Goal: Transaction & Acquisition: Purchase product/service

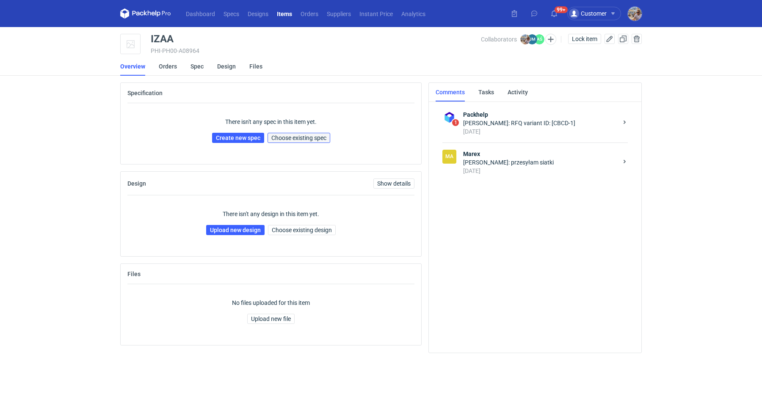
click at [304, 138] on span "Choose existing spec" at bounding box center [298, 138] width 55 height 6
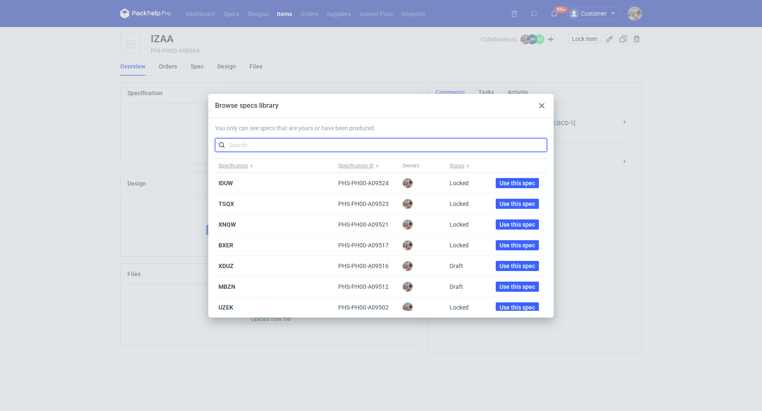
click at [298, 146] on input "text" at bounding box center [381, 145] width 332 height 14
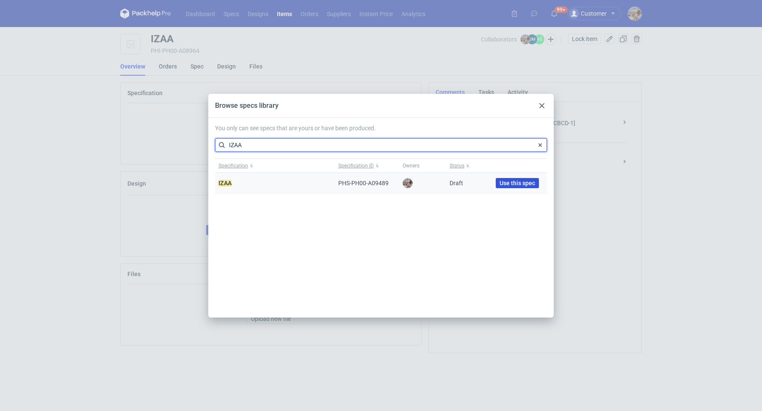
type input "IZAA"
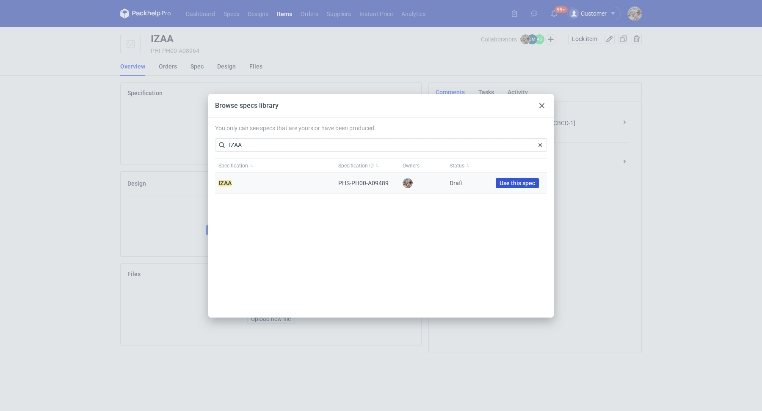
click at [501, 180] on span "Use this spec" at bounding box center [517, 183] width 36 height 6
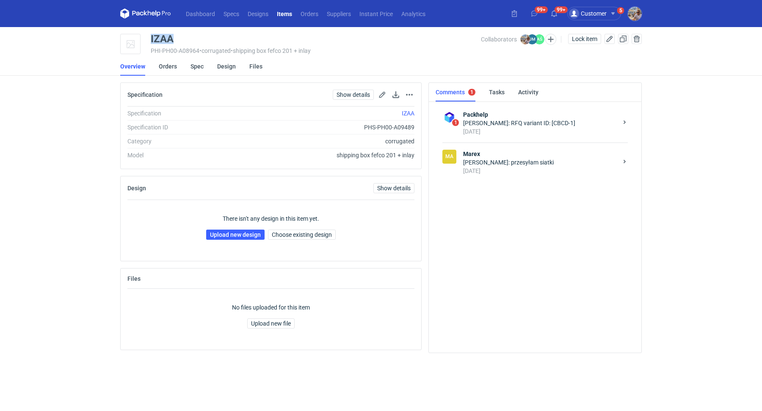
drag, startPoint x: 181, startPoint y: 41, endPoint x: 152, endPoint y: 38, distance: 29.4
click at [152, 38] on div "IZAA" at bounding box center [316, 39] width 330 height 10
copy div "IZAA"
click at [235, 230] on link "Upload new design" at bounding box center [235, 235] width 58 height 10
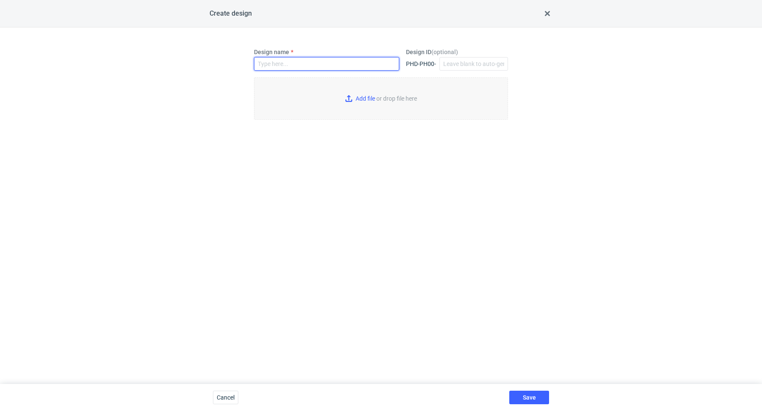
click at [317, 65] on input "Design name" at bounding box center [326, 64] width 145 height 14
paste input "IZAA"
type input "IZAA"
click at [376, 101] on input "Add file or drop file here" at bounding box center [381, 98] width 254 height 42
type input "C:\fakepath\MX8324_2025_Karton F201_EB_Flexo_376x207x145 mm_Zew.386x217x165 mm_…"
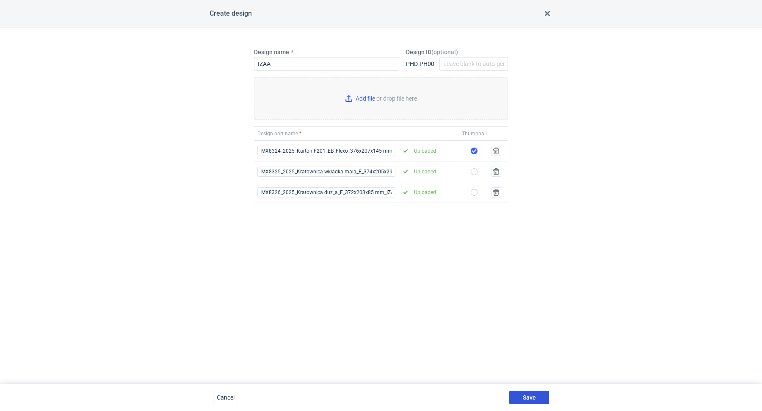
click at [529, 395] on span "Save" at bounding box center [529, 398] width 13 height 6
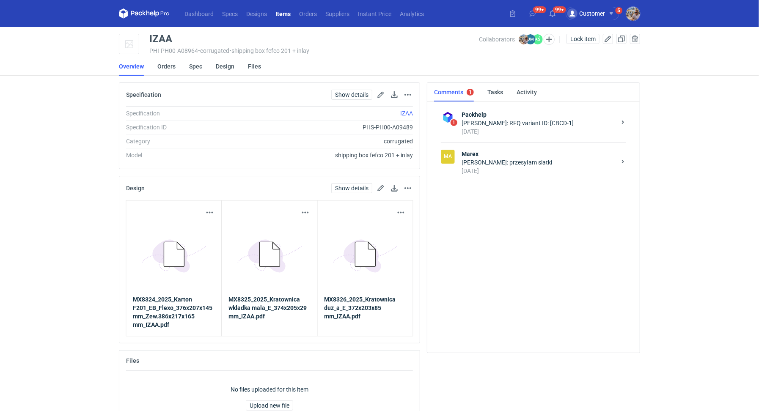
click at [538, 168] on div "[DATE]" at bounding box center [539, 171] width 154 height 8
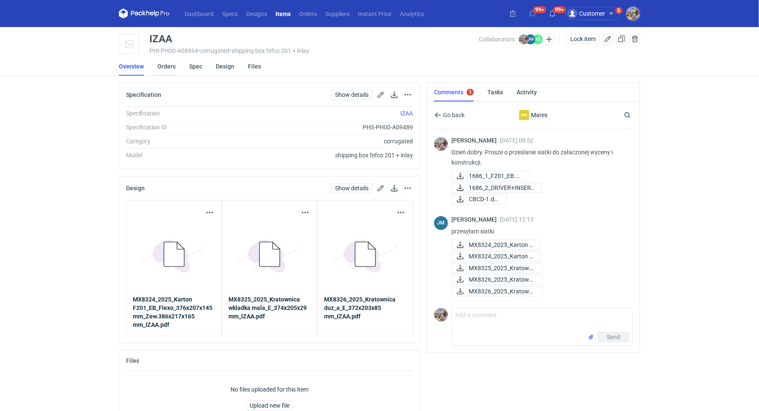
click at [168, 65] on link "Orders" at bounding box center [166, 66] width 18 height 19
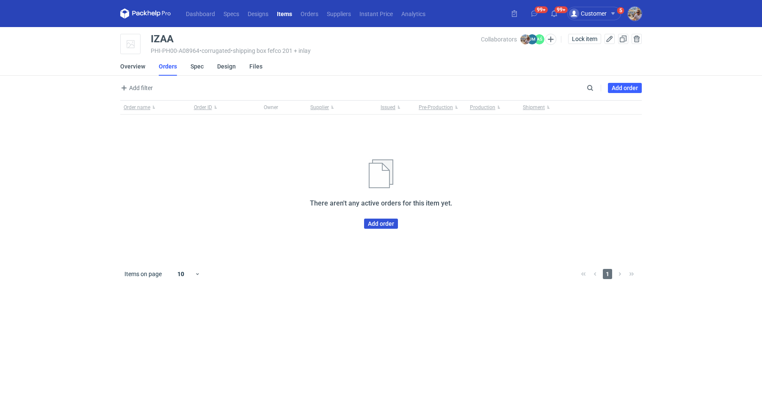
click at [372, 223] on link "Add order" at bounding box center [381, 224] width 34 height 10
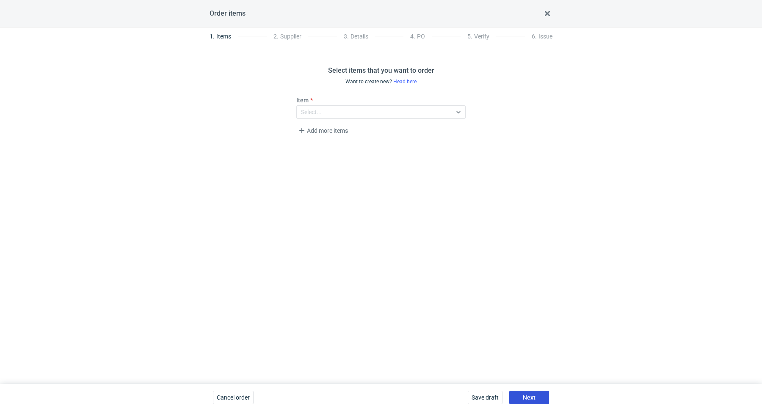
click at [531, 400] on span "Next" at bounding box center [529, 398] width 13 height 6
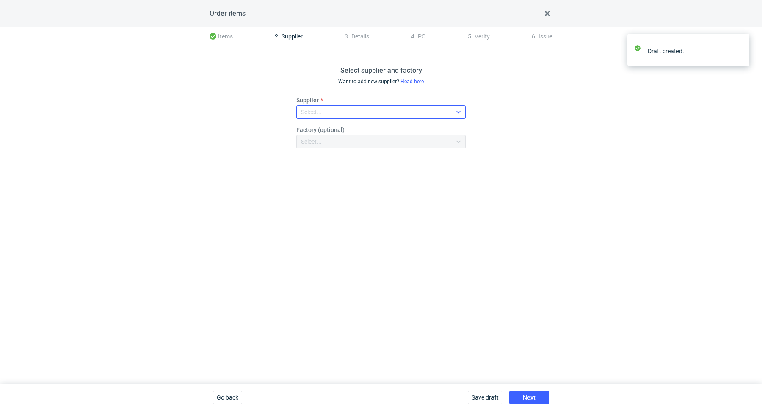
click at [352, 119] on fieldset "Supplier Select... Factory (optional) Select..." at bounding box center [380, 125] width 169 height 59
click at [350, 115] on div "Select..." at bounding box center [374, 112] width 155 height 12
type input "marex"
click at [351, 128] on div "Marex" at bounding box center [381, 131] width 156 height 8
click at [526, 395] on span "Next" at bounding box center [529, 398] width 13 height 6
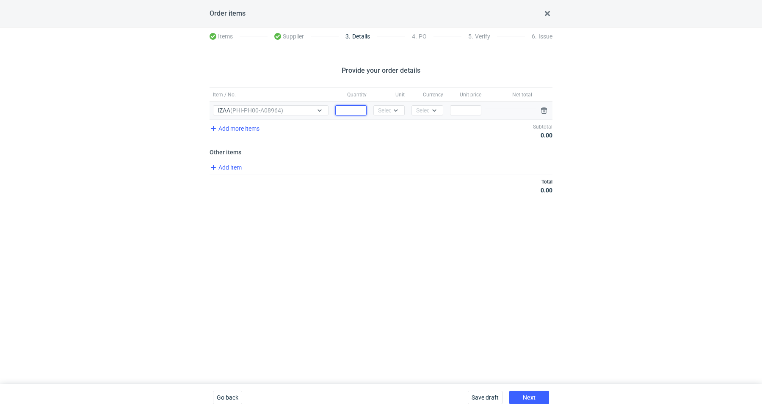
click at [352, 109] on input "Quantity" at bounding box center [350, 110] width 31 height 10
paste input "500"
type input "500"
click at [395, 112] on icon at bounding box center [395, 110] width 7 height 7
click at [396, 129] on div "pcs" at bounding box center [389, 128] width 18 height 8
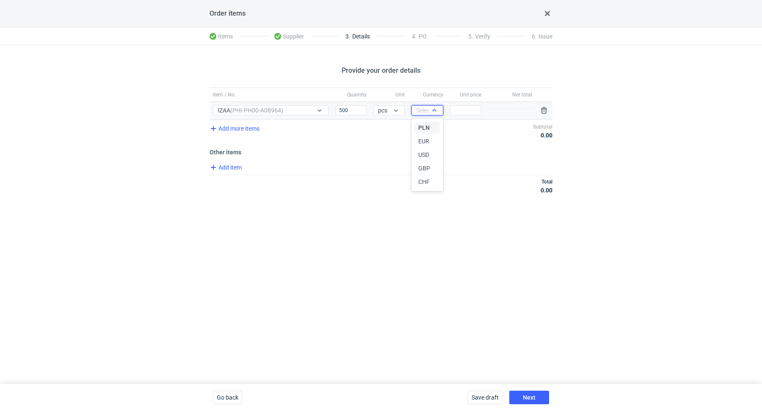
click at [430, 113] on div at bounding box center [434, 110] width 10 height 7
click at [425, 129] on span "PLN" at bounding box center [423, 128] width 11 height 8
click at [463, 110] on input "Price" at bounding box center [465, 110] width 31 height 10
paste input "5.5"
type input "5.5"
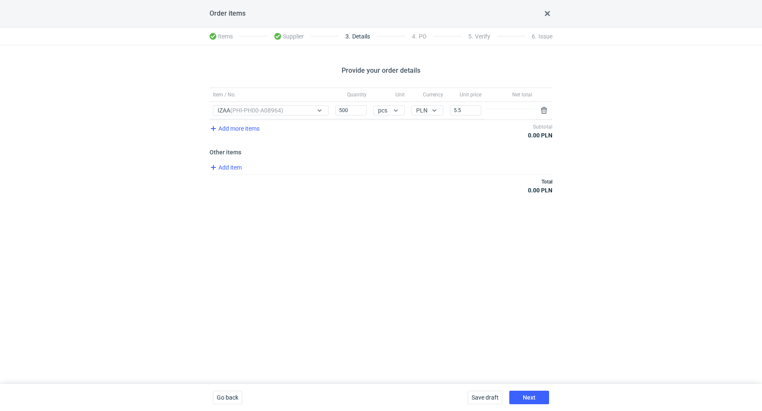
click at [447, 209] on div "Provide your order details Item / No. Quantity Unit Currency Unit price Net tot…" at bounding box center [381, 214] width 762 height 339
click at [227, 170] on span "Add item" at bounding box center [225, 168] width 34 height 10
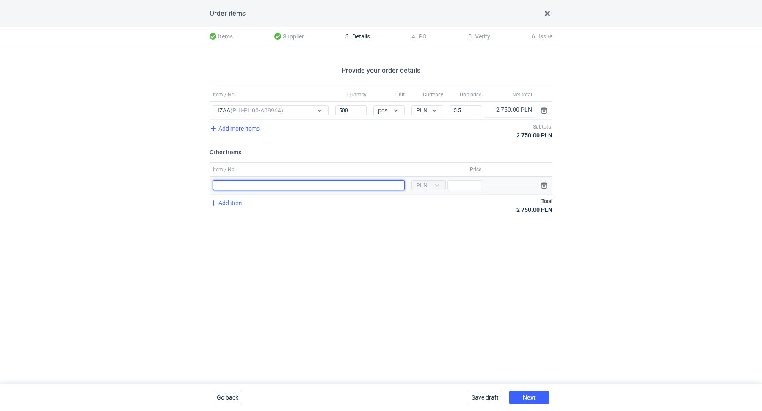
click at [237, 183] on input "Item / No." at bounding box center [309, 185] width 192 height 10
type input "Wykrojnik"
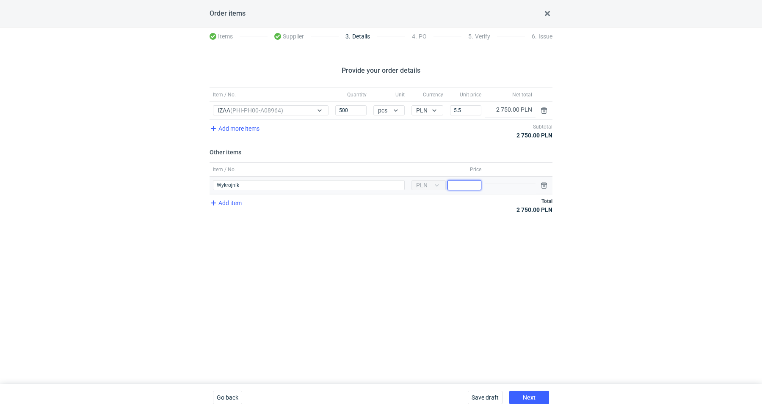
click at [462, 186] on input "Price" at bounding box center [464, 185] width 34 height 10
type input "1700"
click at [533, 397] on span "Next" at bounding box center [529, 398] width 13 height 6
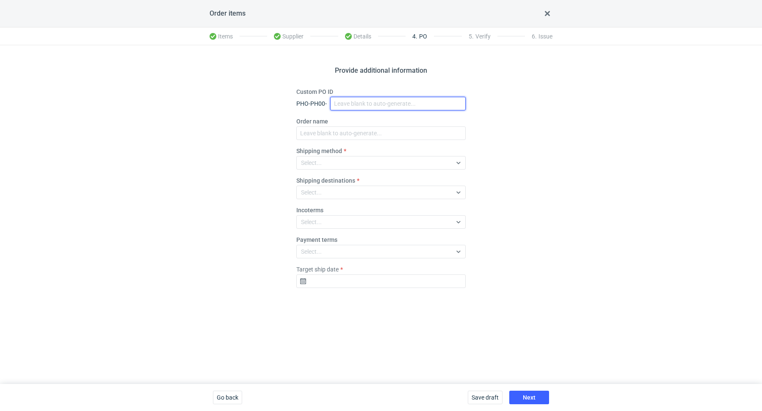
click at [367, 99] on input "Custom PO ID" at bounding box center [397, 104] width 135 height 14
paste input "R105810351"
paste input "IZAA"
drag, startPoint x: 391, startPoint y: 105, endPoint x: 305, endPoint y: 82, distance: 88.5
click at [305, 82] on div "Provide additional information Custom PO ID PHO-PH00- R105810351_IZAA Order nam…" at bounding box center [381, 214] width 762 height 339
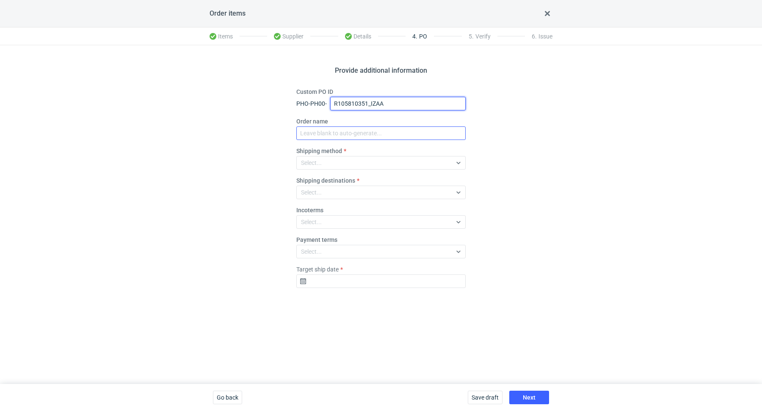
type input "R105810351_IZAA"
click at [345, 131] on input "Order name" at bounding box center [380, 134] width 169 height 14
paste input "R105810351_IZAA"
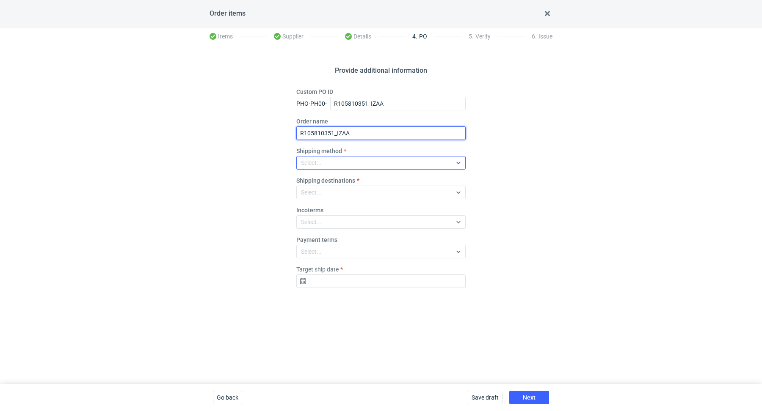
type input "R105810351_IZAA"
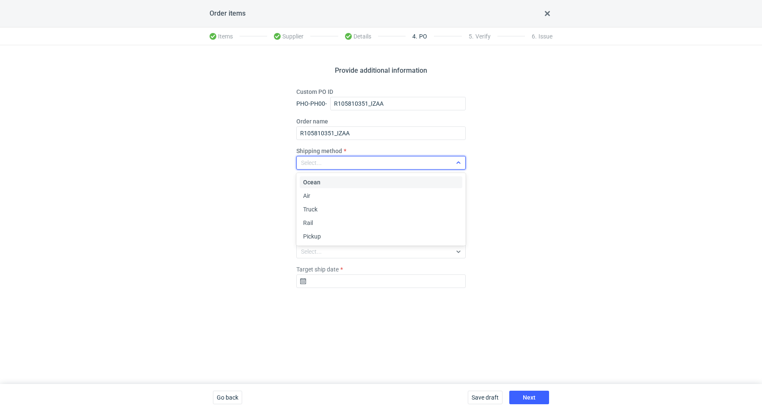
click at [330, 160] on div "Select..." at bounding box center [374, 163] width 155 height 12
click at [320, 238] on span "Pickup" at bounding box center [312, 236] width 18 height 8
click at [328, 285] on input "Target ship date" at bounding box center [380, 282] width 169 height 14
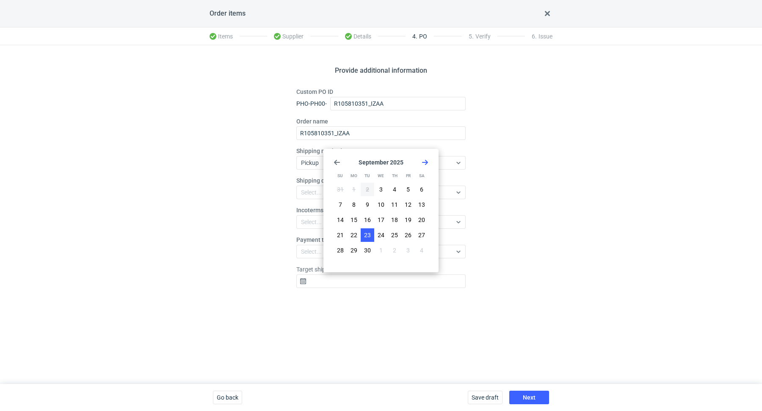
click at [367, 237] on span "23" at bounding box center [367, 235] width 7 height 8
type input "[DATE]"
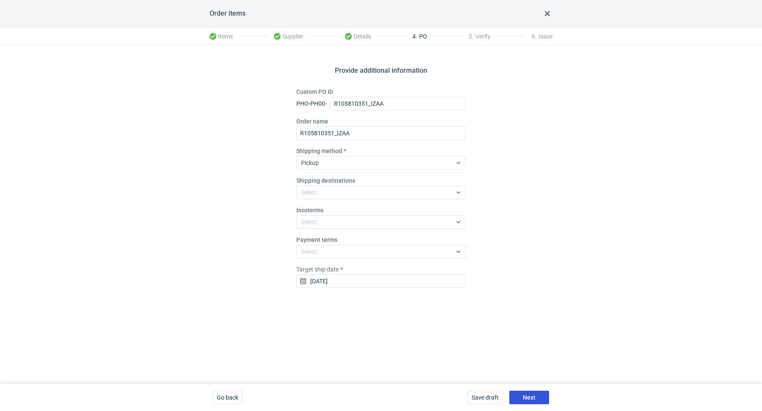
click at [531, 397] on span "Next" at bounding box center [529, 398] width 13 height 6
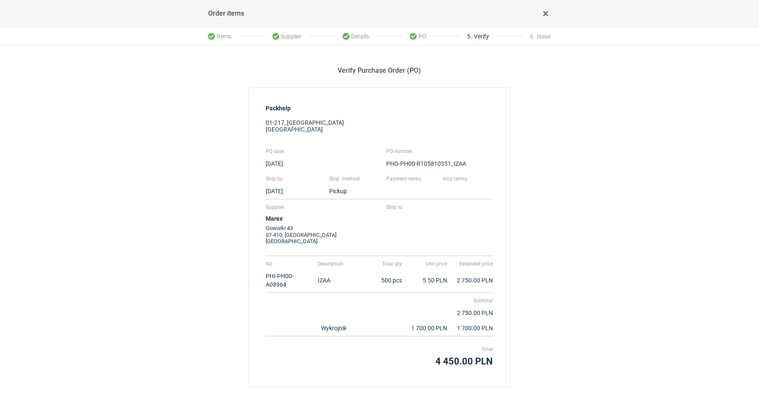
scroll to position [33, 0]
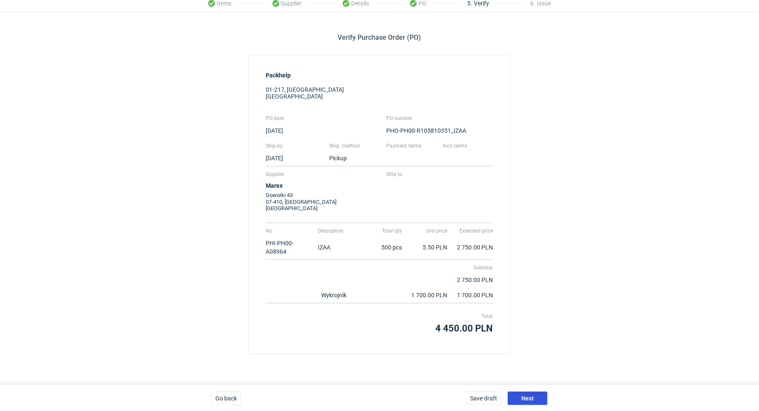
click at [531, 396] on span "Next" at bounding box center [527, 399] width 13 height 6
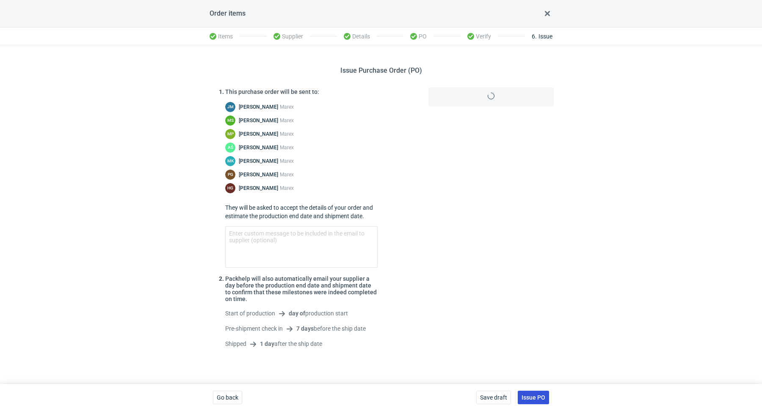
click at [531, 395] on span "Issue PO" at bounding box center [533, 398] width 24 height 6
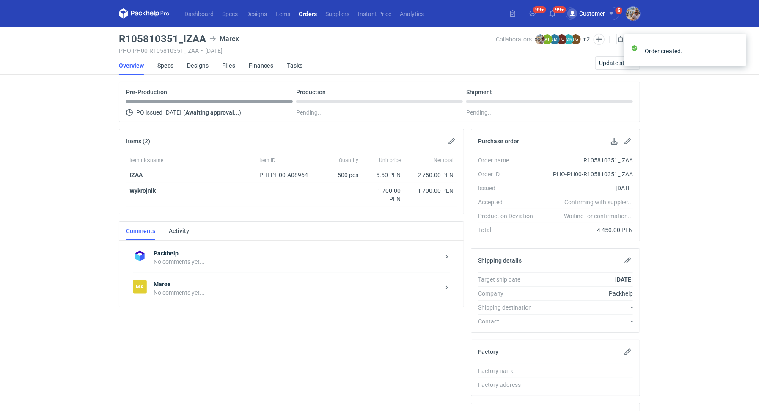
click at [213, 281] on strong "Marex" at bounding box center [297, 284] width 287 height 8
click at [220, 339] on div at bounding box center [291, 310] width 331 height 85
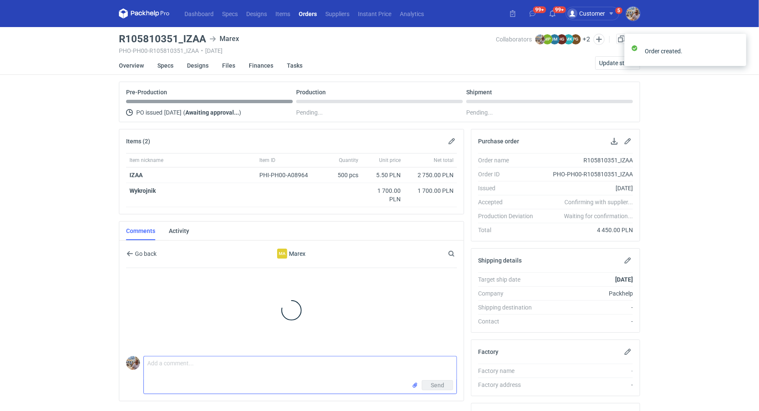
click at [208, 358] on textarea "Comment message" at bounding box center [300, 369] width 313 height 24
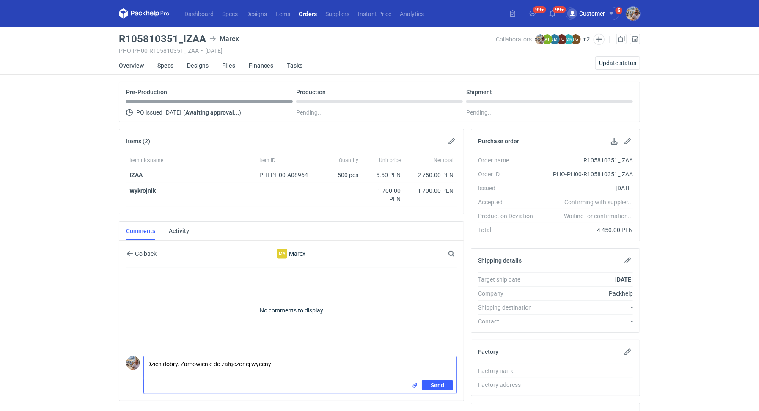
type textarea "Dzień dobry. Zamówienie do załączonej wyceny"
click at [414, 383] on input "file" at bounding box center [415, 385] width 7 height 9
click at [444, 404] on span "Send" at bounding box center [438, 404] width 14 height 6
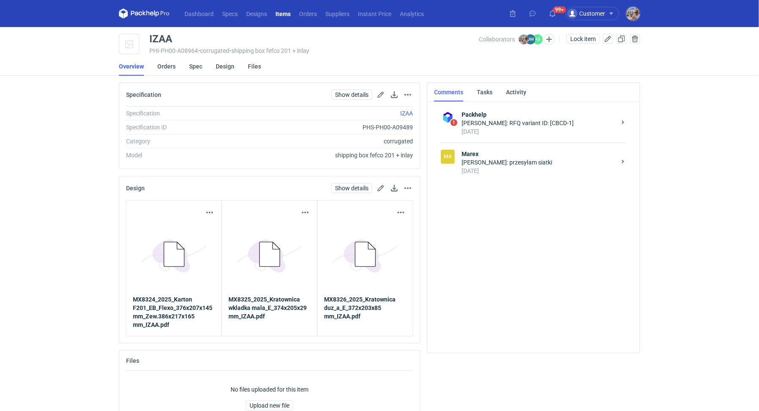
click at [495, 155] on strong "Marex" at bounding box center [539, 154] width 154 height 8
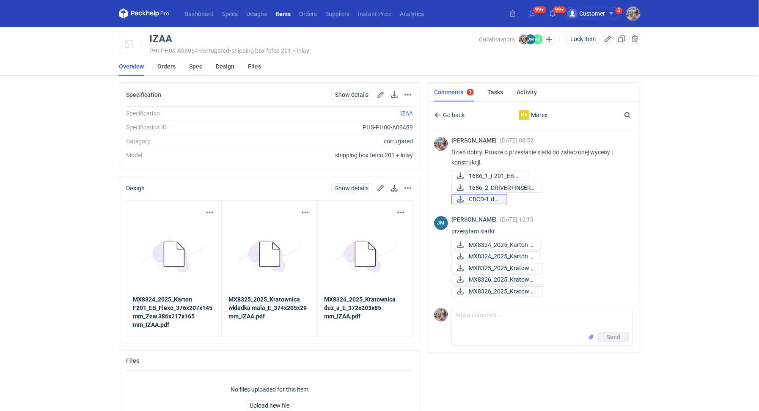
click at [480, 201] on span "CBCD-1.docx" at bounding box center [484, 199] width 31 height 9
